Goal: Information Seeking & Learning: Find specific fact

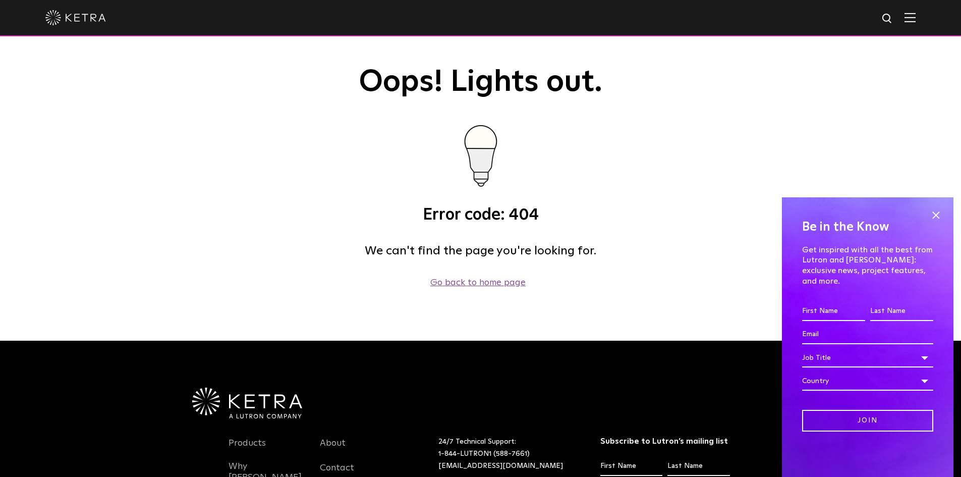
click at [472, 283] on link "Go back to home page" at bounding box center [477, 282] width 95 height 9
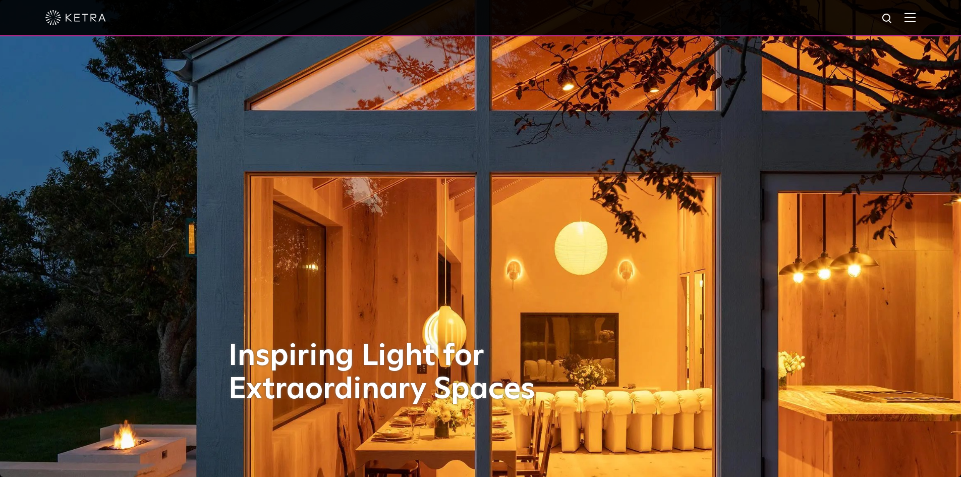
click at [916, 20] on img at bounding box center [910, 18] width 11 height 10
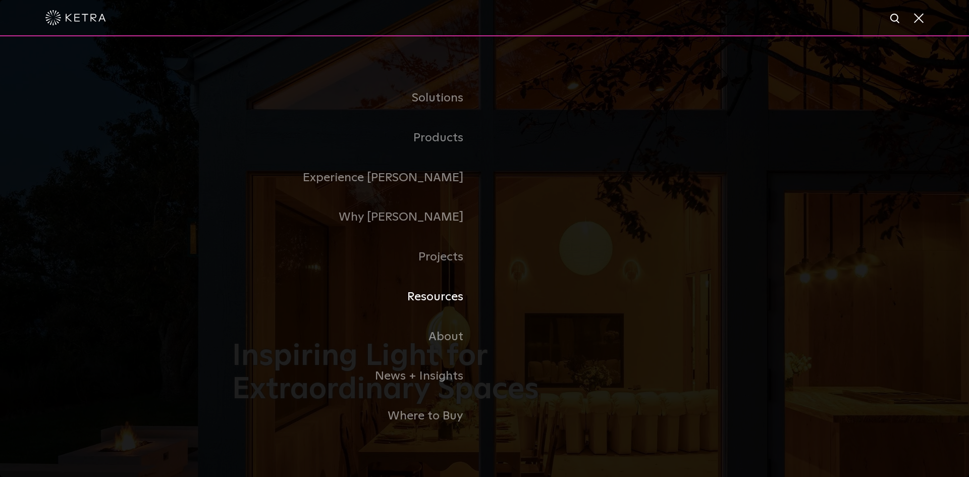
click at [449, 294] on link "Resources" at bounding box center [358, 297] width 252 height 40
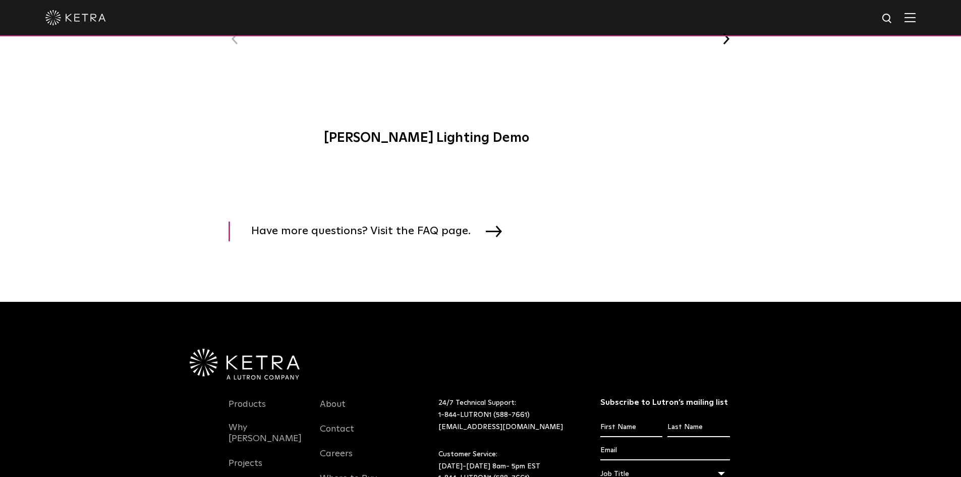
scroll to position [1432, 0]
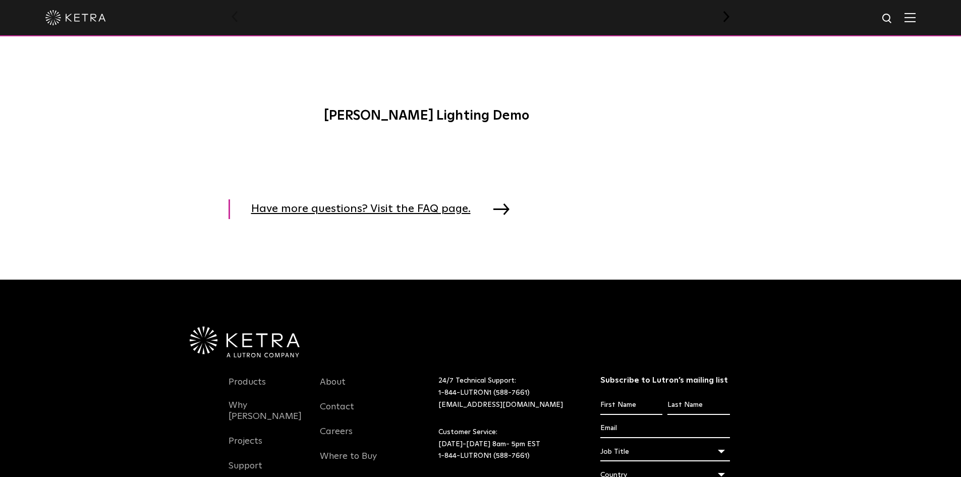
click at [399, 215] on span "Have more questions? Visit the FAQ page." at bounding box center [368, 209] width 235 height 20
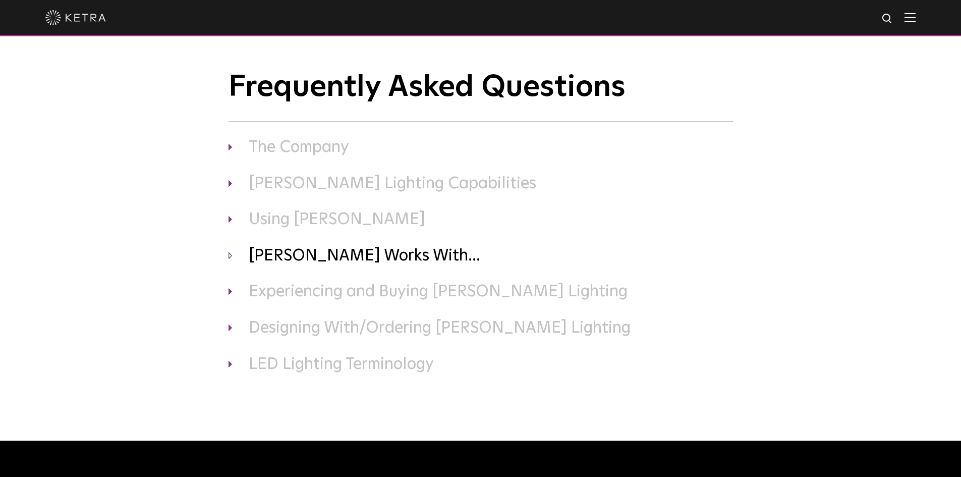
click at [342, 257] on h3 "[PERSON_NAME] Works With..." at bounding box center [481, 256] width 505 height 21
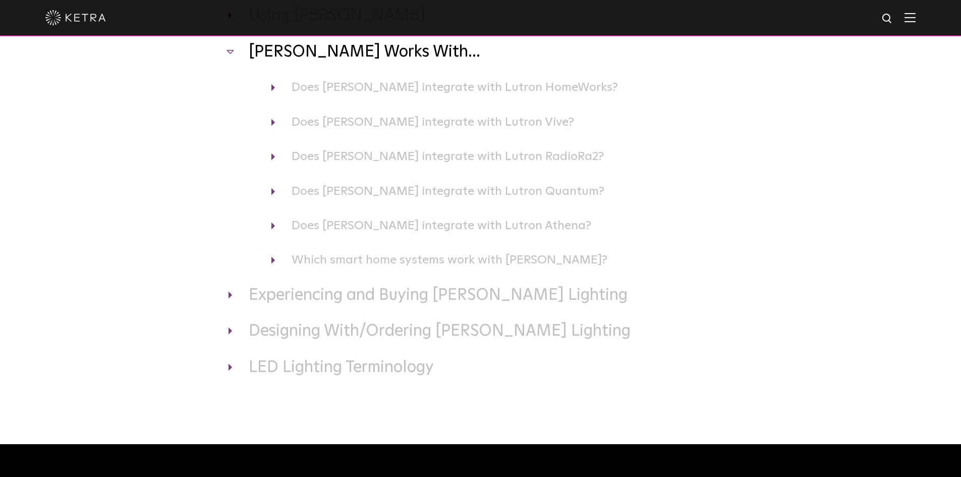
scroll to position [204, 0]
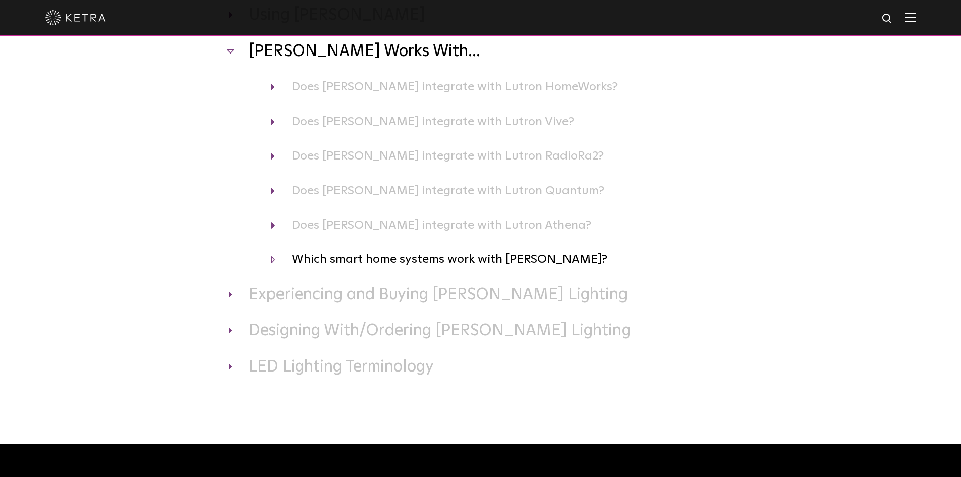
click at [478, 257] on h4 "Which smart home systems work with Ketra?" at bounding box center [502, 259] width 462 height 19
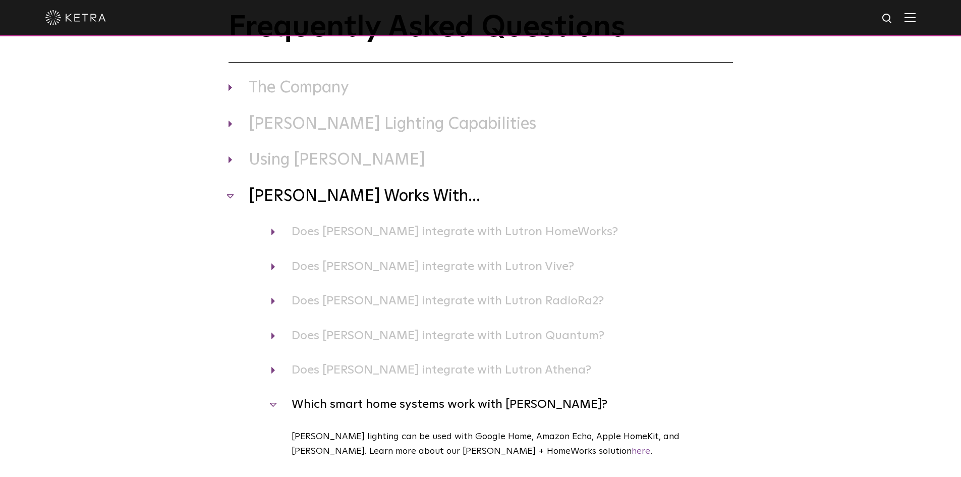
scroll to position [50, 0]
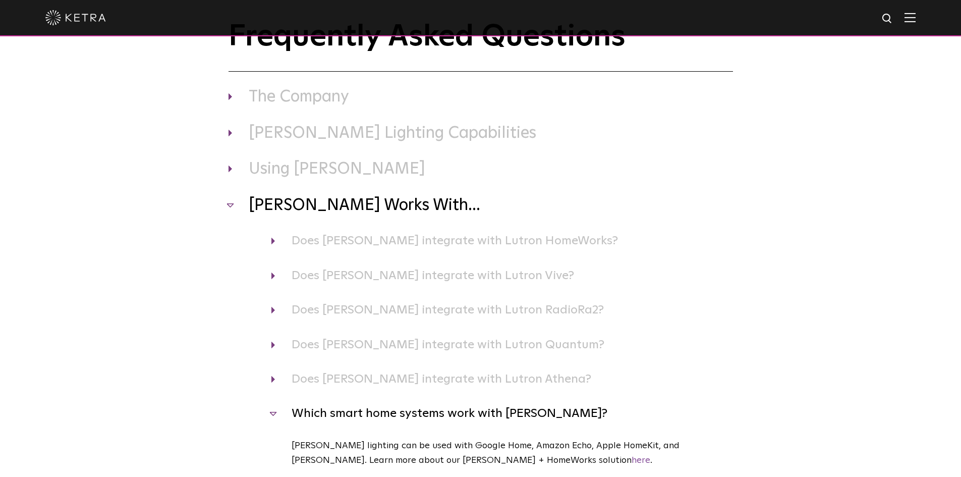
click at [841, 319] on div "Frequently Asked Questions The Company Where is Ketra headquartered? Ketra is h…" at bounding box center [480, 308] width 961 height 576
click at [518, 309] on h4 "Does Ketra integrate with Lutron RadioRa2?" at bounding box center [502, 309] width 462 height 19
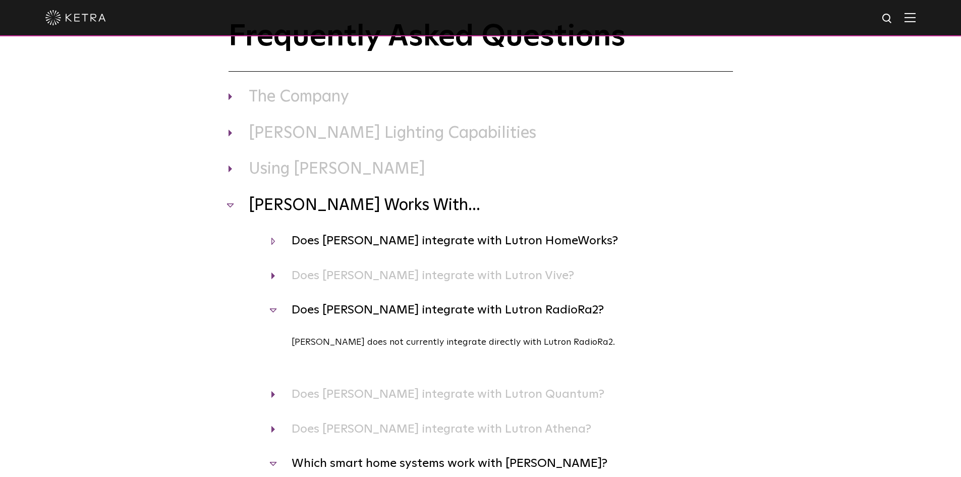
click at [525, 243] on h4 "Does Ketra integrate with Lutron HomeWorks?" at bounding box center [502, 240] width 462 height 19
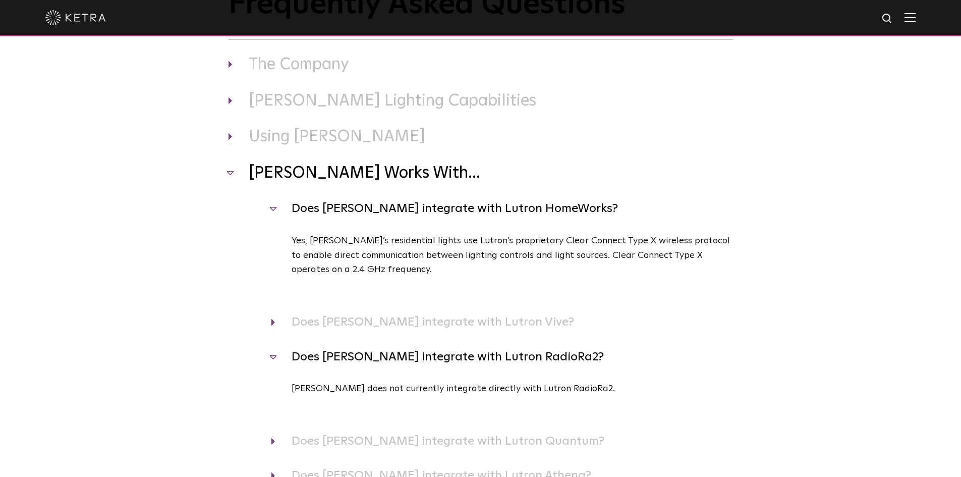
scroll to position [80, 0]
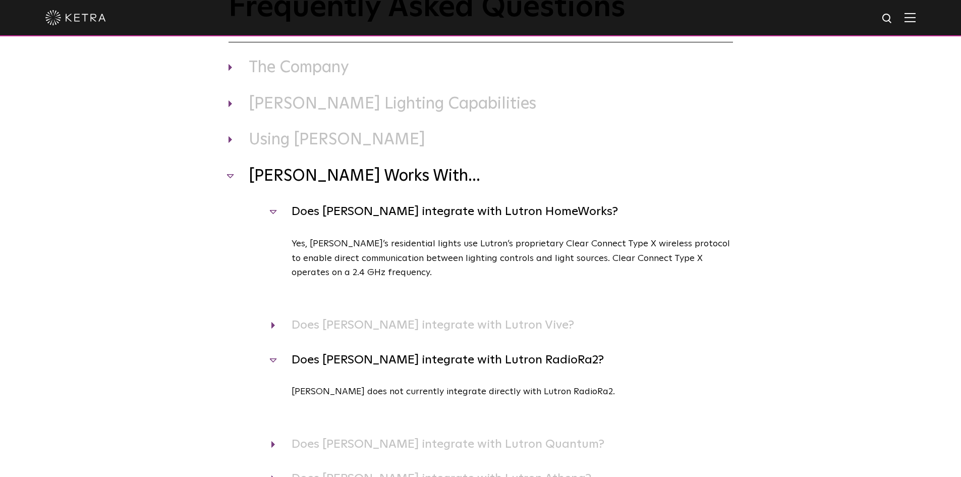
click at [478, 230] on div "Does Ketra integrate with Lutron HomeWorks? Yes, Ketra’s residential lights use…" at bounding box center [481, 259] width 505 height 114
click at [499, 214] on h4 "Does Ketra integrate with Lutron HomeWorks?" at bounding box center [502, 211] width 462 height 19
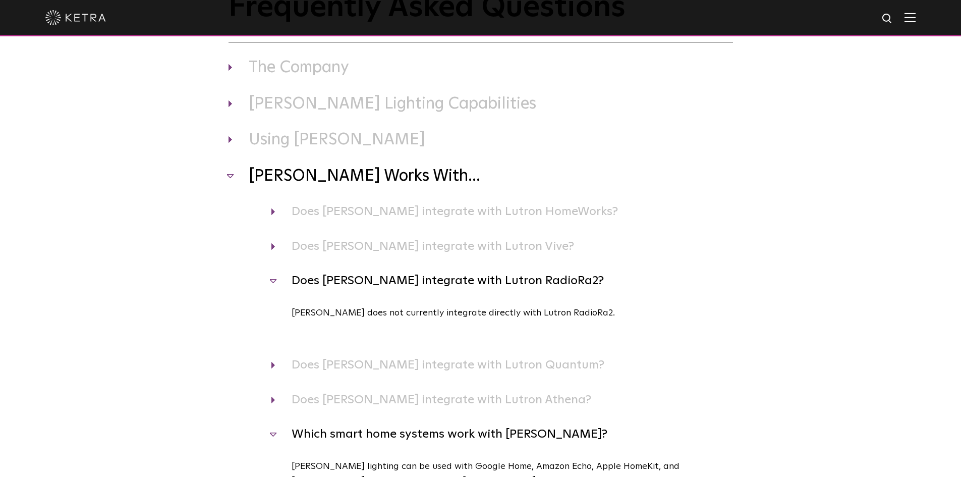
click at [468, 280] on h4 "Does Ketra integrate with Lutron RadioRa2?" at bounding box center [502, 280] width 462 height 19
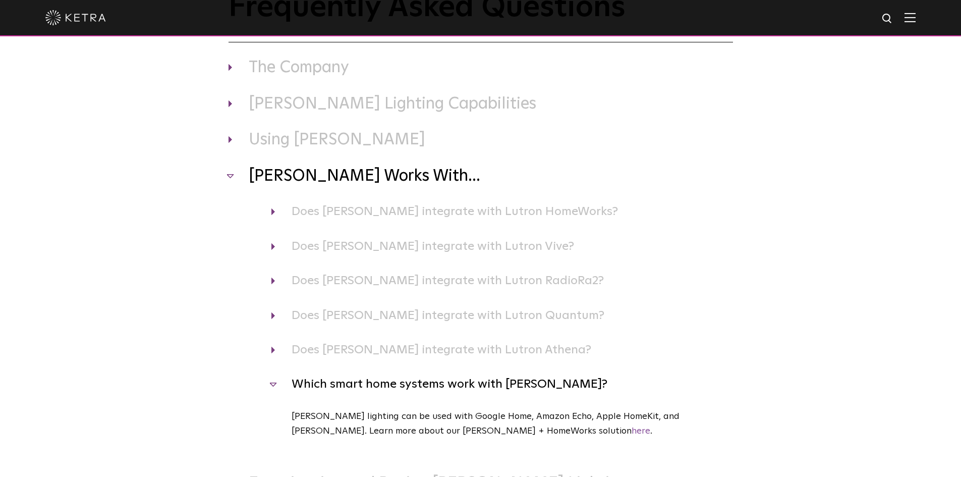
click at [403, 385] on h4 "Which smart home systems work with Ketra?" at bounding box center [502, 383] width 462 height 19
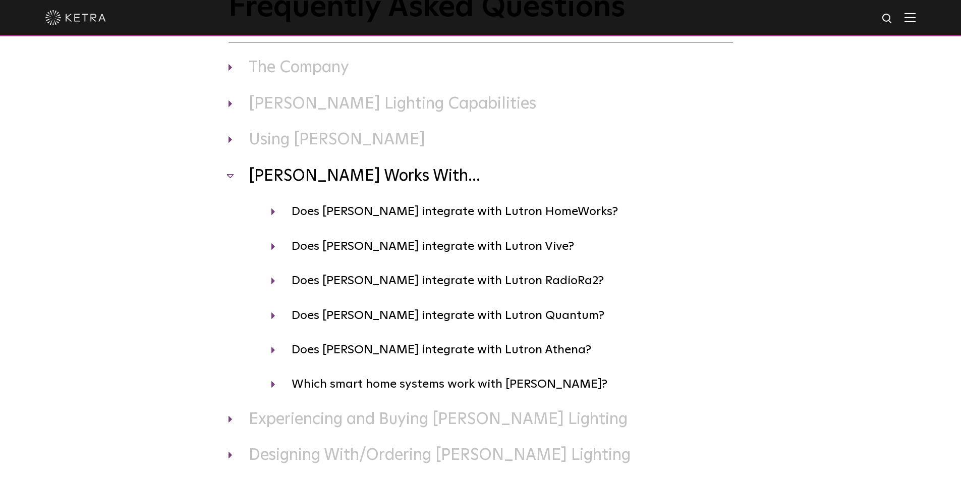
scroll to position [0, 0]
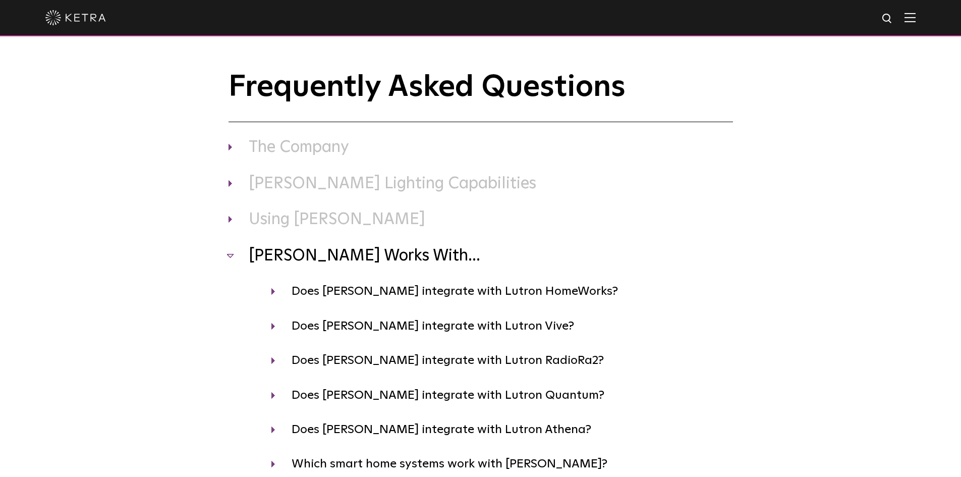
click at [367, 258] on h3 "Ketra Works With..." at bounding box center [481, 256] width 505 height 21
